Goal: Information Seeking & Learning: Learn about a topic

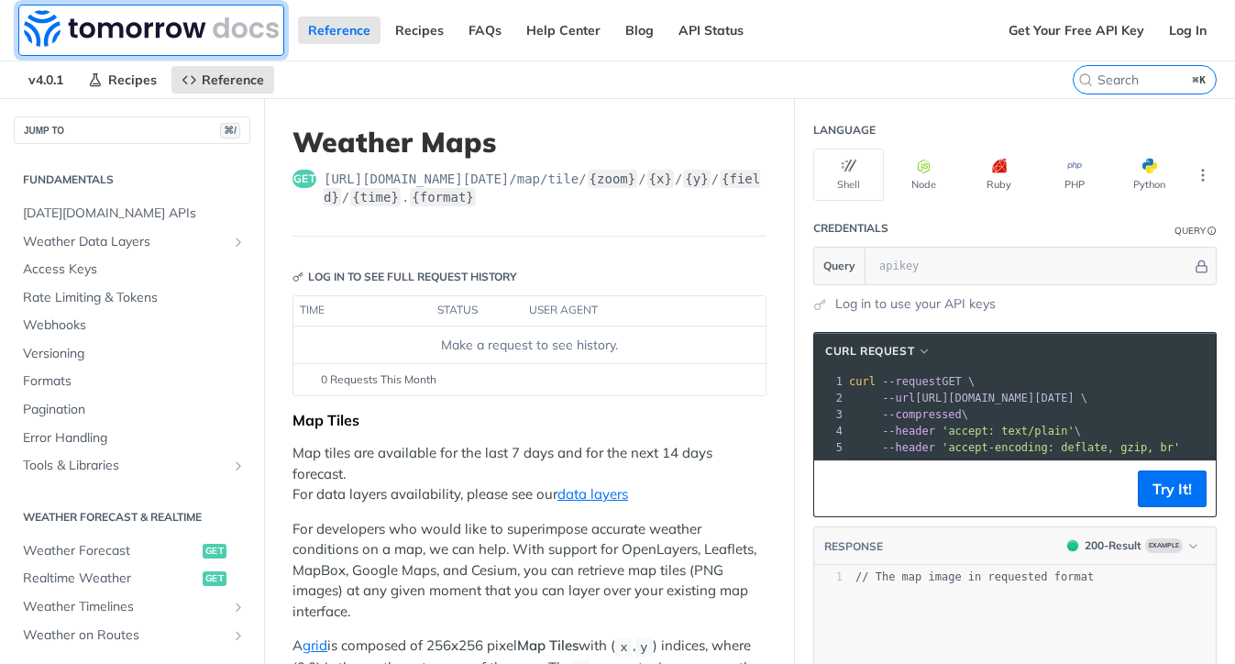
click at [192, 28] on img at bounding box center [151, 28] width 255 height 37
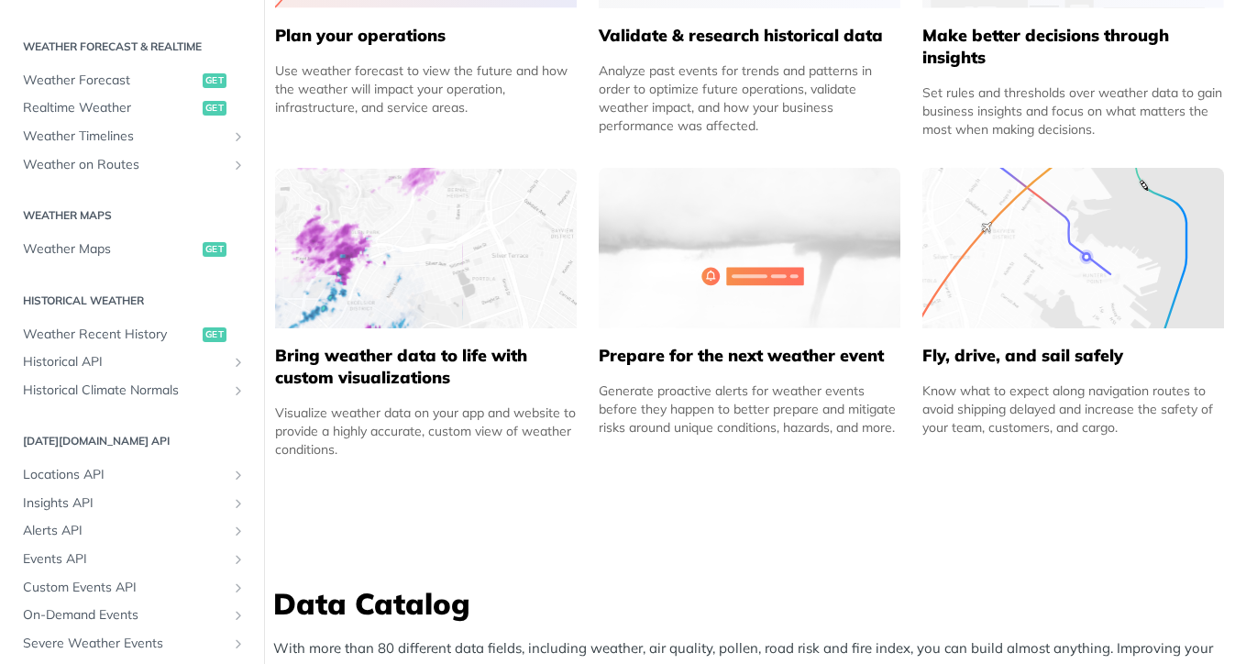
scroll to position [377, 0]
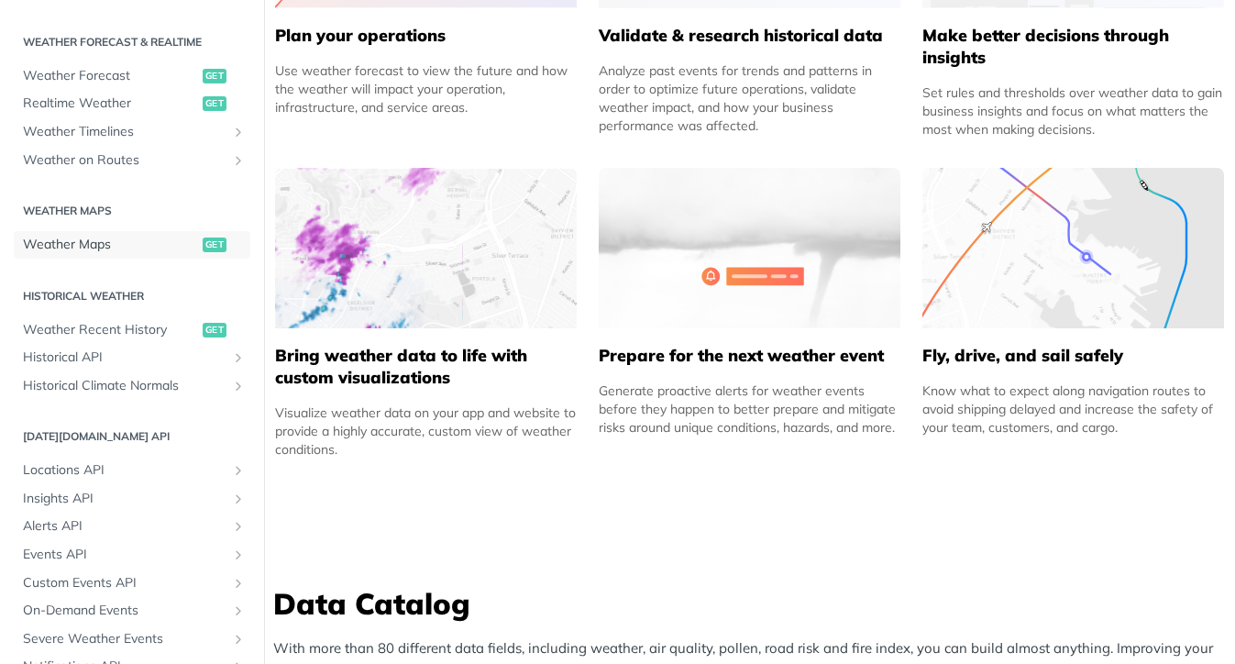
click at [105, 248] on span "Weather Maps" at bounding box center [110, 245] width 175 height 18
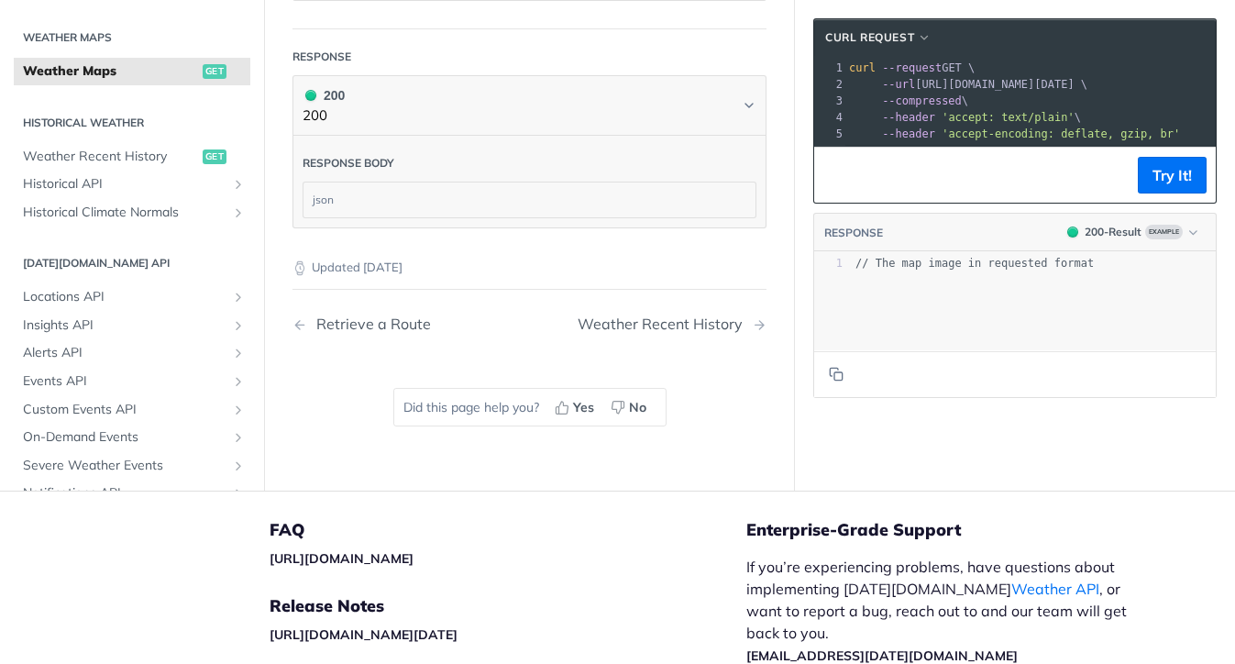
scroll to position [3099, 0]
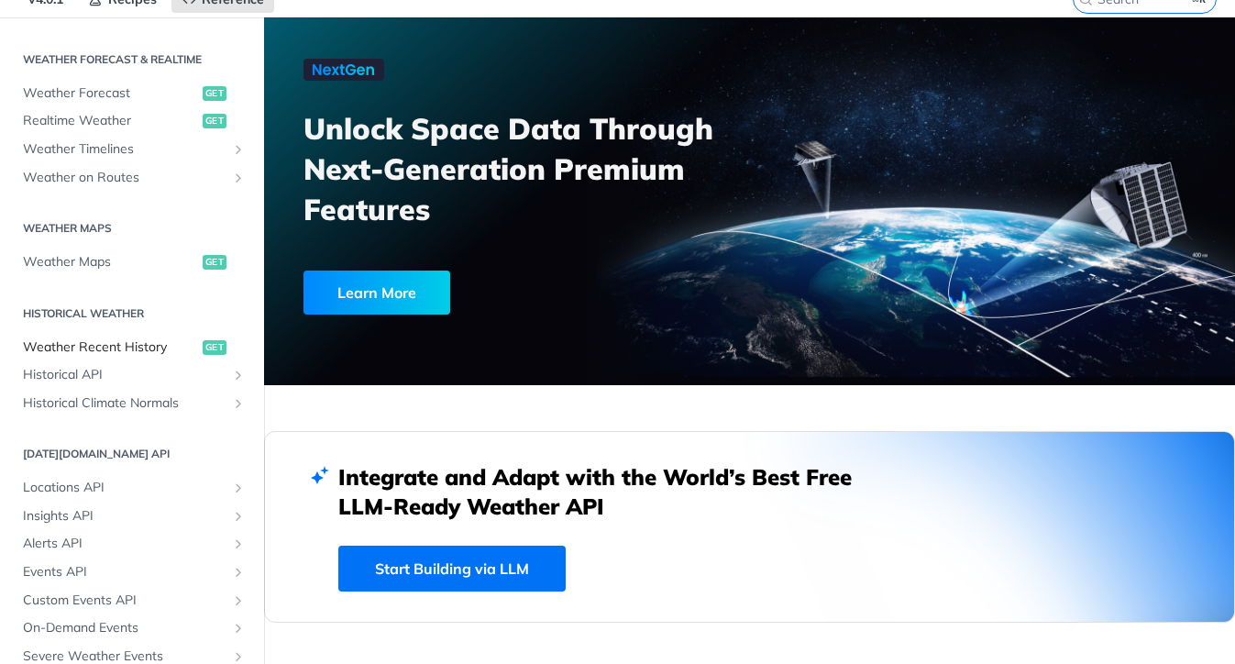
scroll to position [33, 0]
